Goal: Task Accomplishment & Management: Use online tool/utility

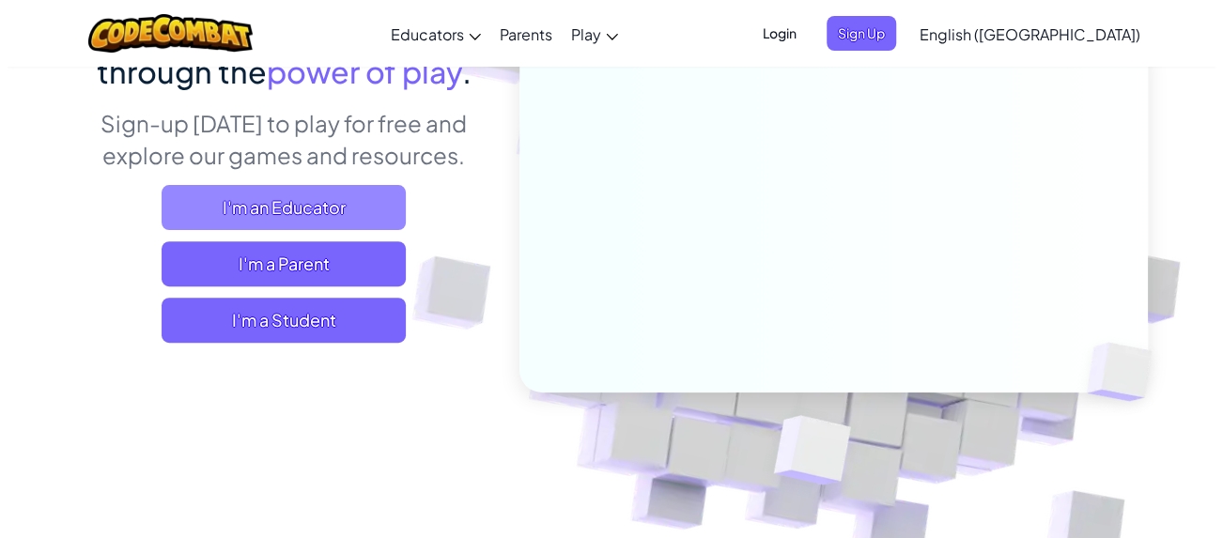
scroll to position [250, 0]
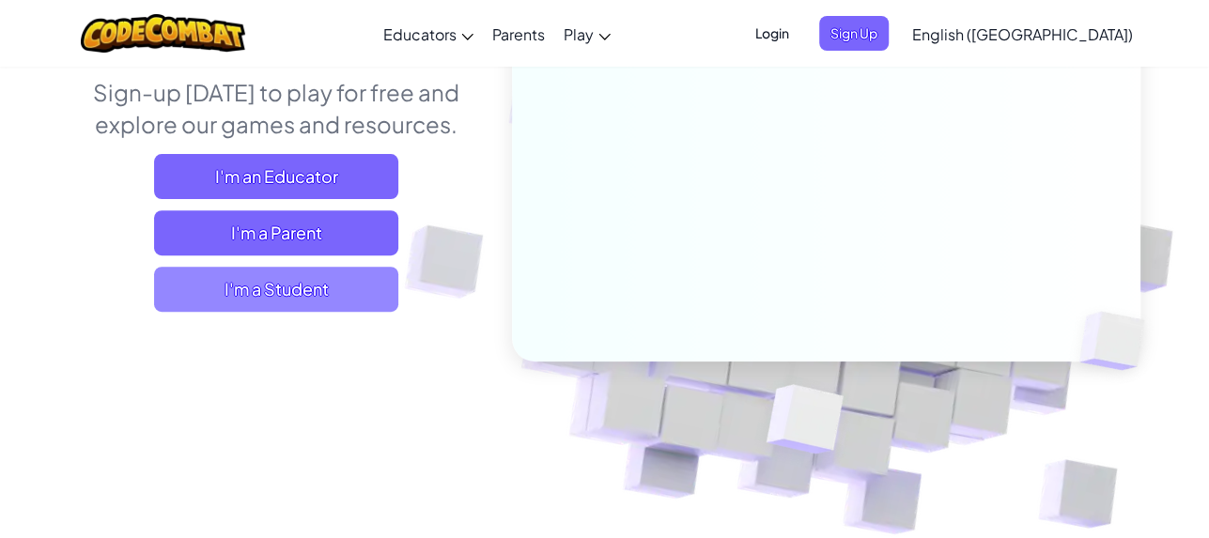
click at [285, 281] on span "I'm a Student" at bounding box center [276, 289] width 244 height 45
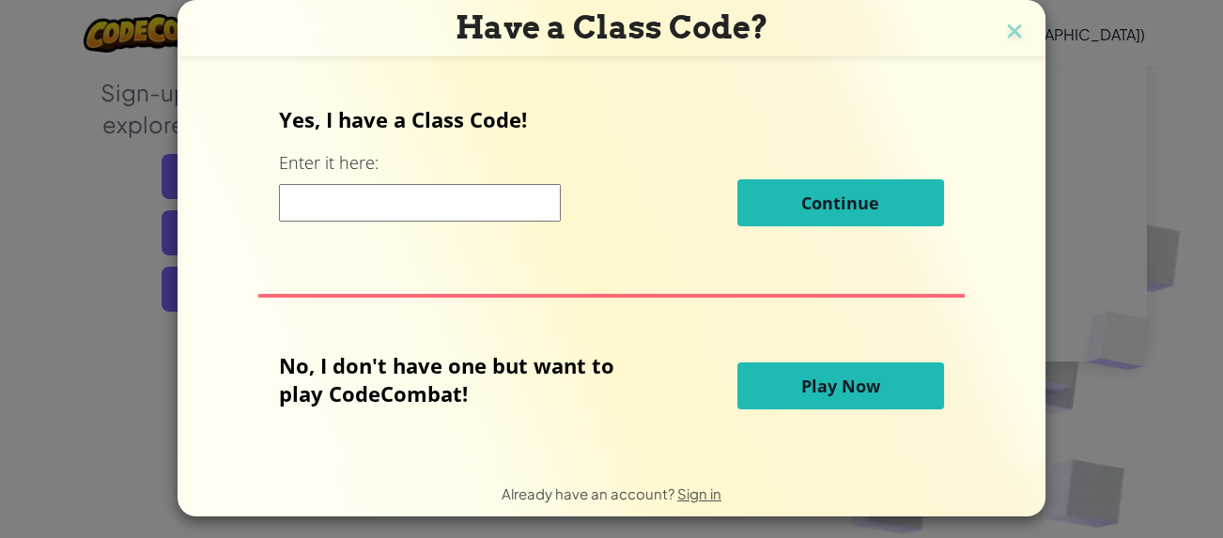
click at [851, 389] on span "Play Now" at bounding box center [840, 386] width 79 height 23
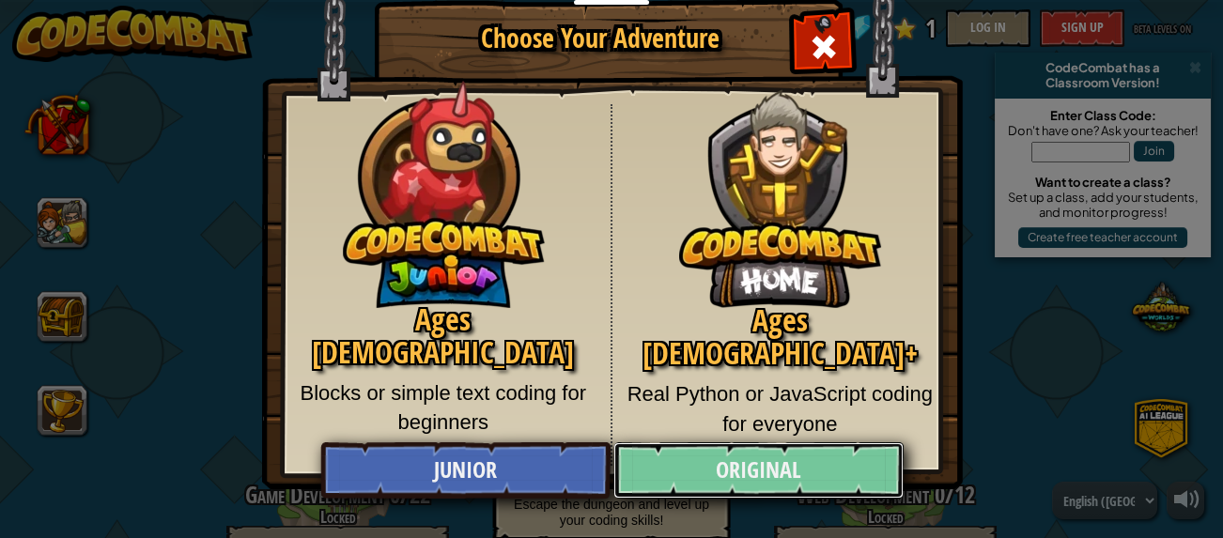
click at [691, 474] on link "Original" at bounding box center [757, 470] width 289 height 56
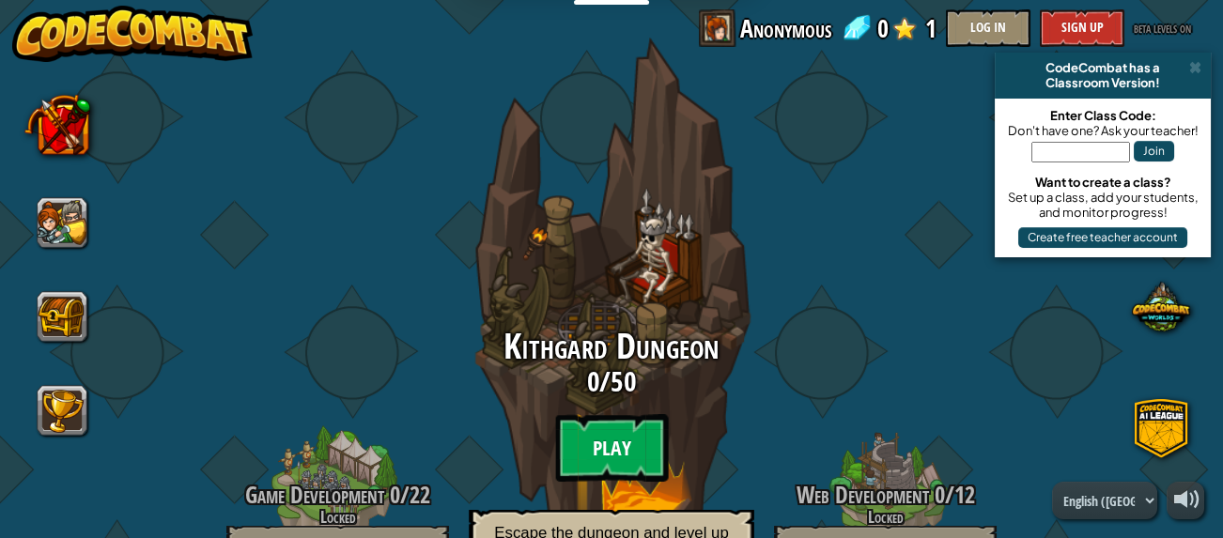
drag, startPoint x: 630, startPoint y: 455, endPoint x: 625, endPoint y: 442, distance: 13.4
click at [625, 442] on btn "Play" at bounding box center [611, 448] width 113 height 68
